Goal: Find specific page/section: Find specific page/section

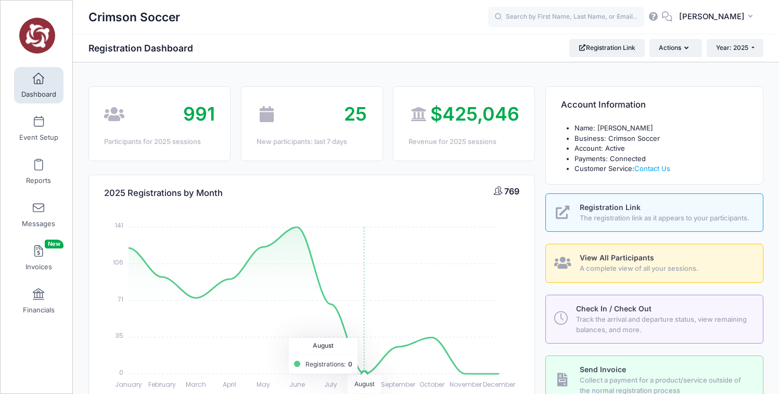
select select
click at [44, 169] on link "Reports" at bounding box center [38, 171] width 49 height 36
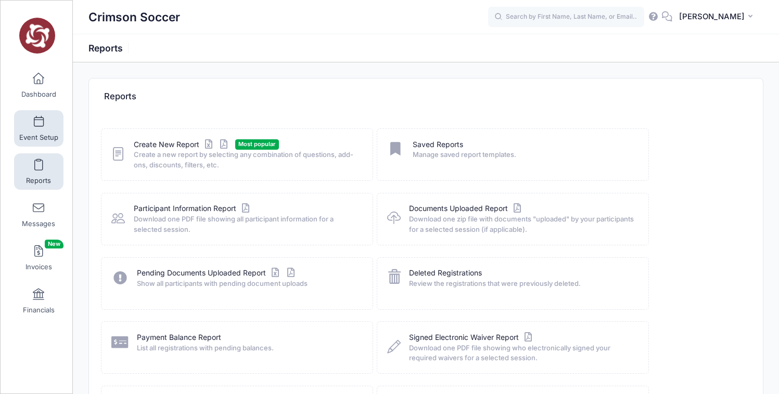
click at [34, 128] on link "Event Setup" at bounding box center [38, 128] width 49 height 36
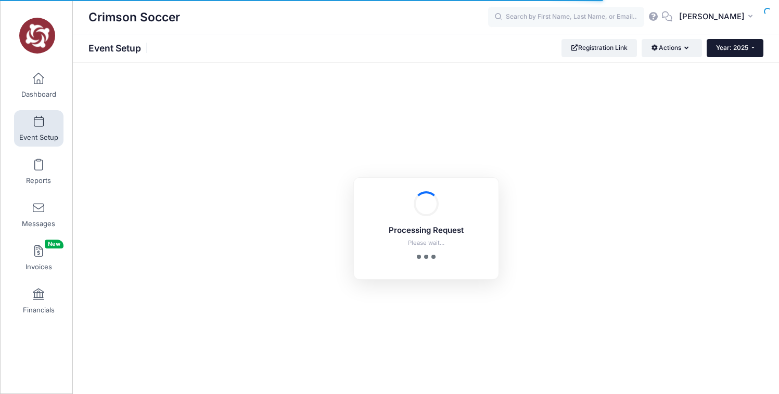
click at [752, 50] on button "Year: 2025" at bounding box center [735, 48] width 57 height 18
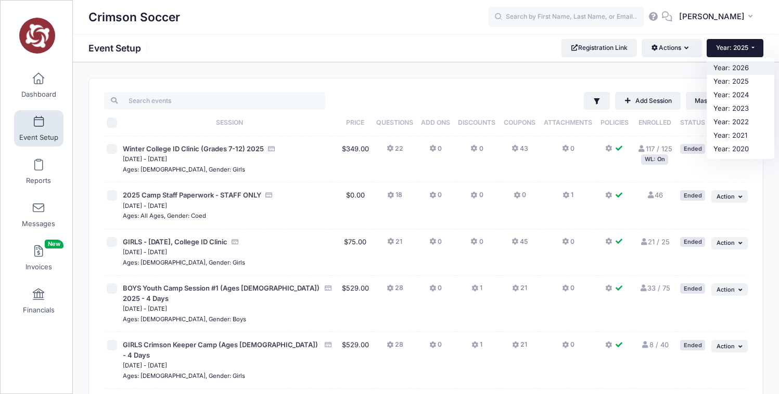
click at [744, 66] on link "Year: 2026" at bounding box center [741, 68] width 68 height 14
